Goal: Task Accomplishment & Management: Complete application form

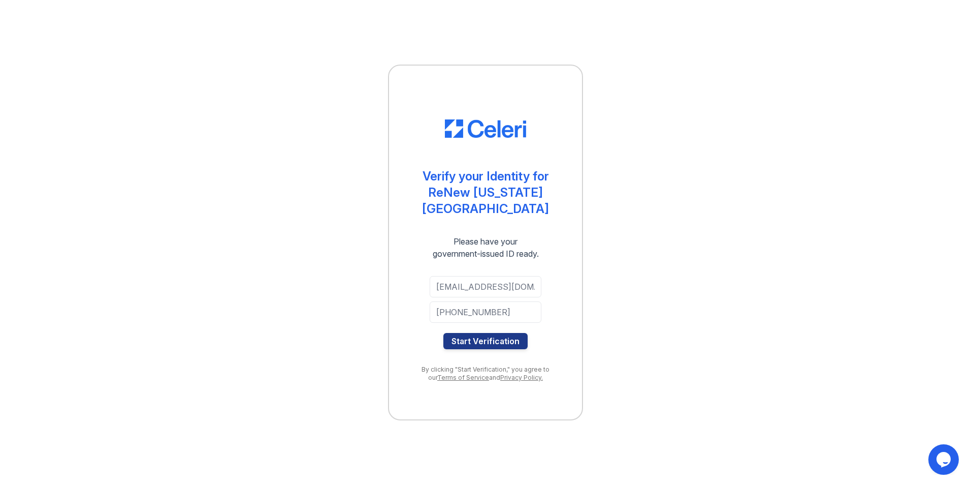
click at [570, 296] on div "Verify your Identity for ReNew [US_STATE][GEOGRAPHIC_DATA] Please have your gov…" at bounding box center [485, 243] width 195 height 356
click at [517, 333] on button "Start Verification" at bounding box center [485, 341] width 84 height 16
